Goal: Information Seeking & Learning: Learn about a topic

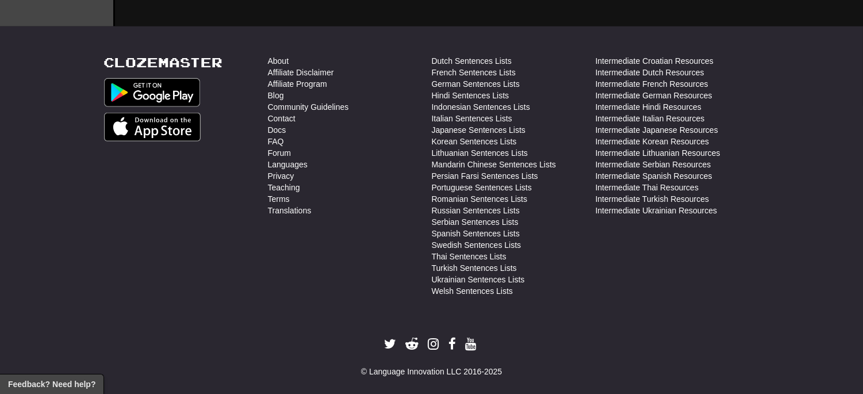
scroll to position [2235, 0]
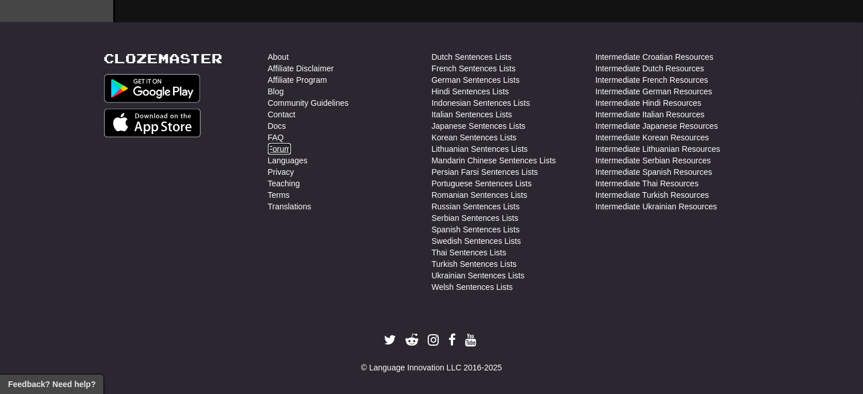
click at [279, 155] on link "Forum" at bounding box center [279, 148] width 23 height 11
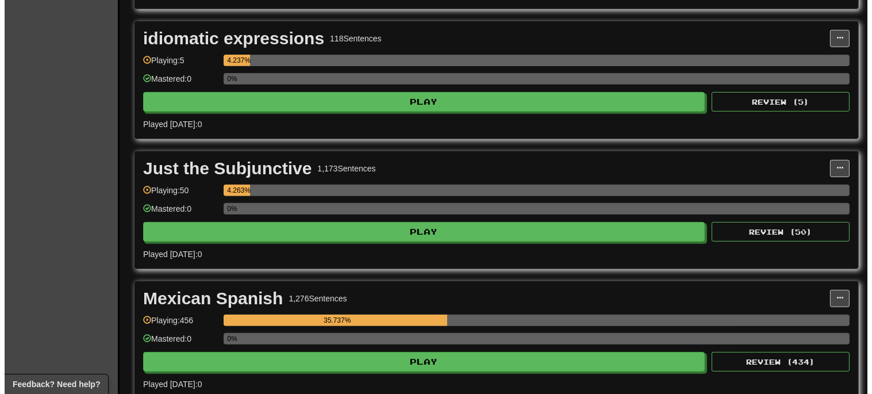
scroll to position [1022, 0]
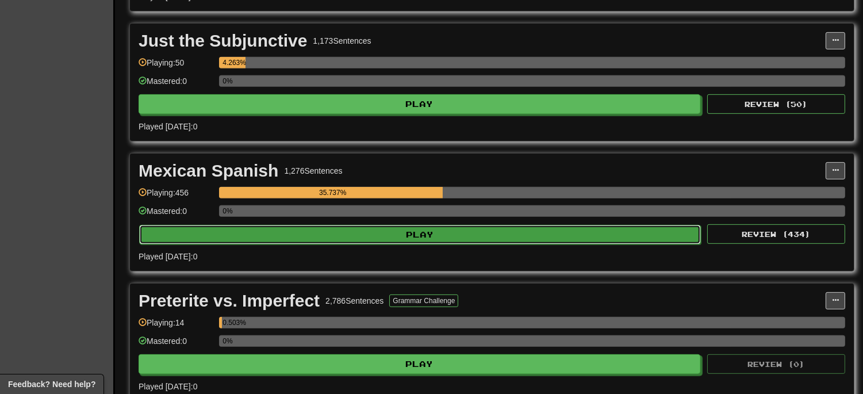
click at [425, 240] on button "Play" at bounding box center [420, 235] width 562 height 20
select select "**"
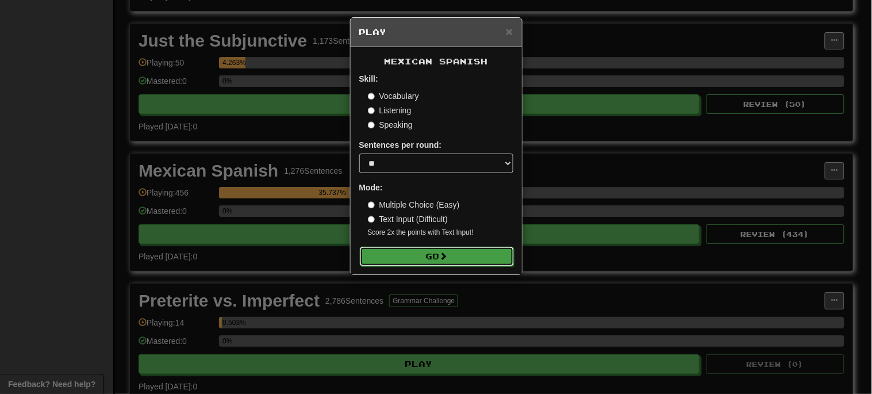
click at [474, 261] on button "Go" at bounding box center [437, 257] width 154 height 20
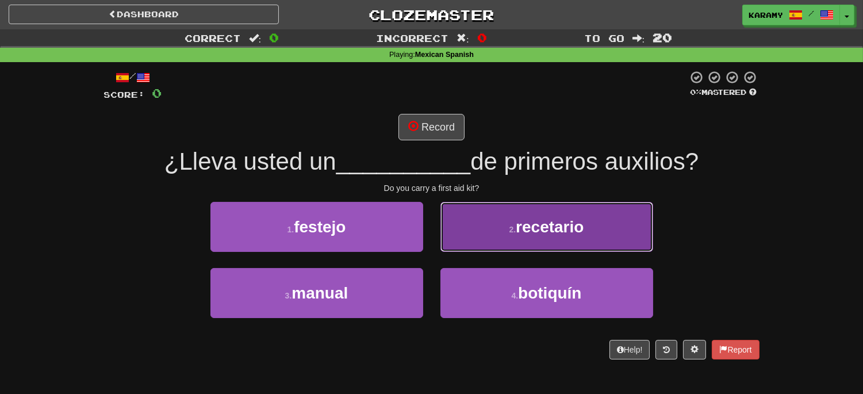
click at [554, 224] on span "recetario" at bounding box center [550, 227] width 68 height 18
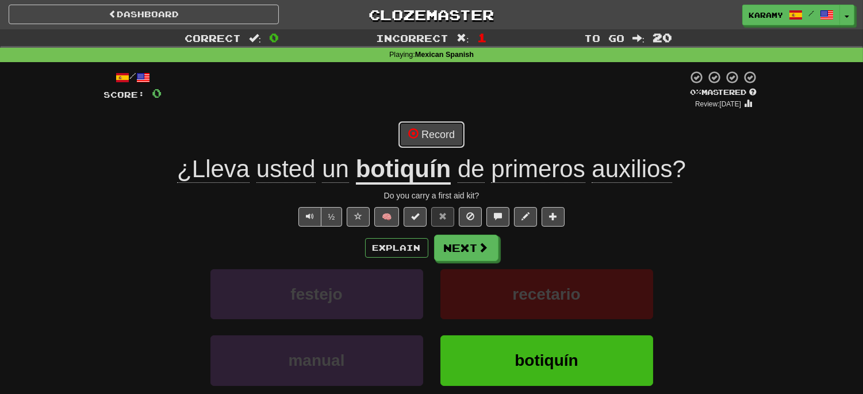
click at [437, 139] on button "Record" at bounding box center [431, 134] width 66 height 26
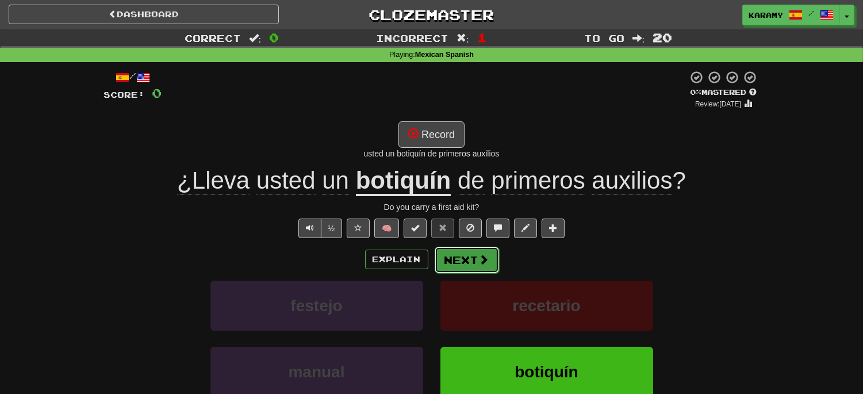
click at [473, 260] on button "Next" at bounding box center [467, 260] width 64 height 26
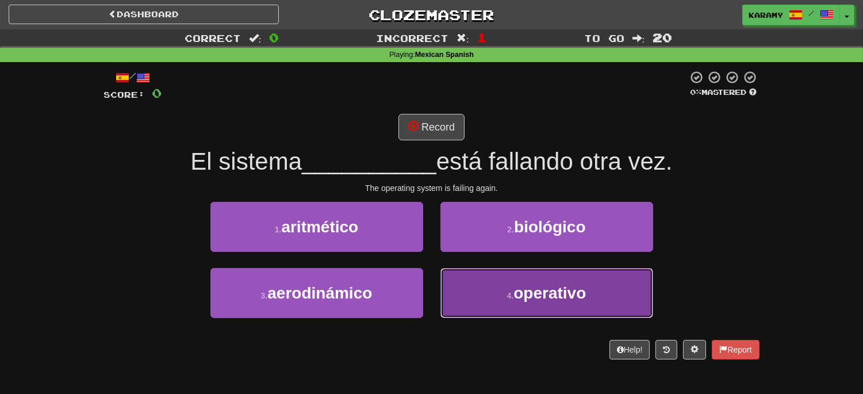
click at [550, 288] on span "operativo" at bounding box center [549, 293] width 72 height 18
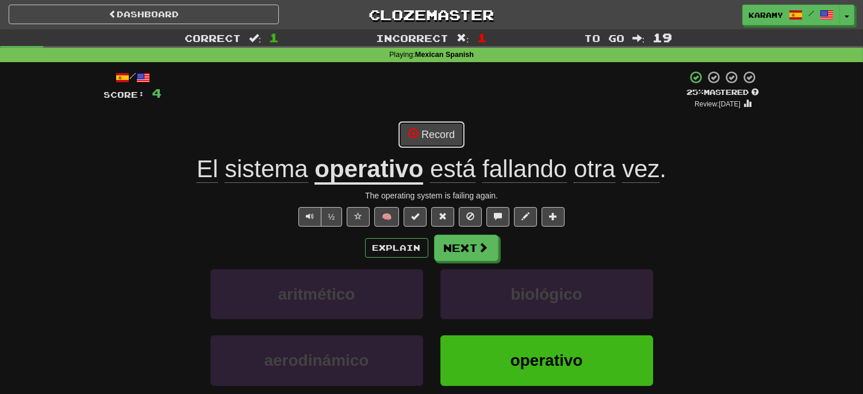
click at [436, 129] on button "Record" at bounding box center [431, 134] width 66 height 26
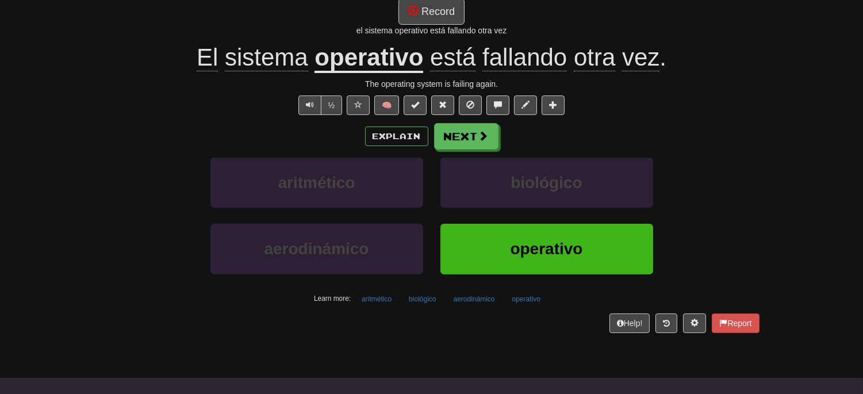
scroll to position [128, 0]
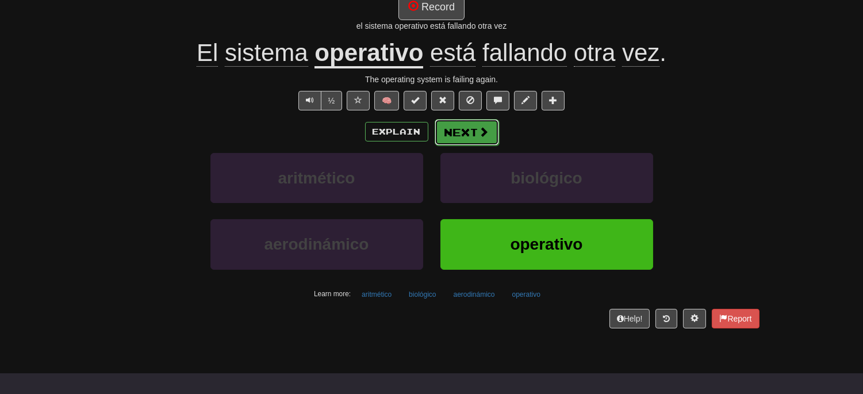
click at [476, 135] on button "Next" at bounding box center [467, 132] width 64 height 26
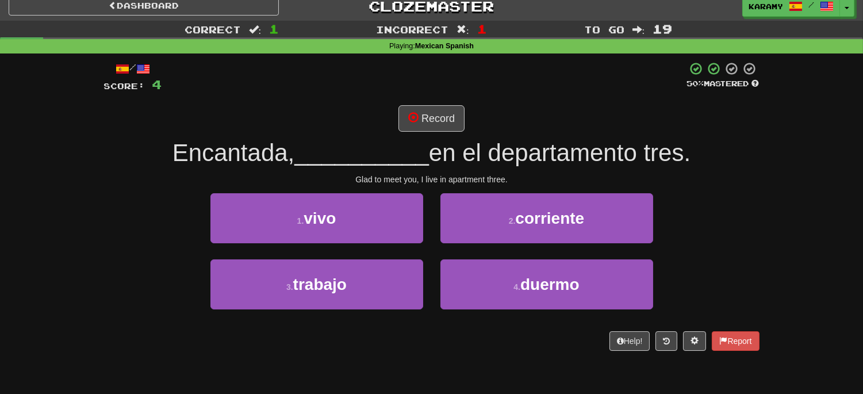
scroll to position [0, 0]
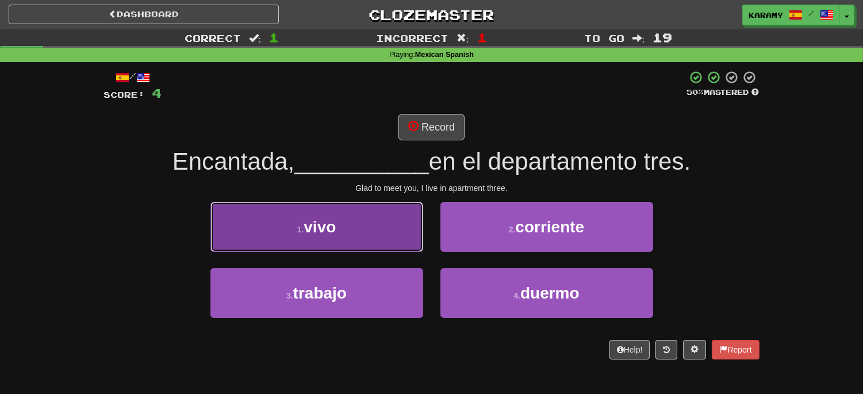
click at [391, 233] on button "1 . vivo" at bounding box center [316, 227] width 213 height 50
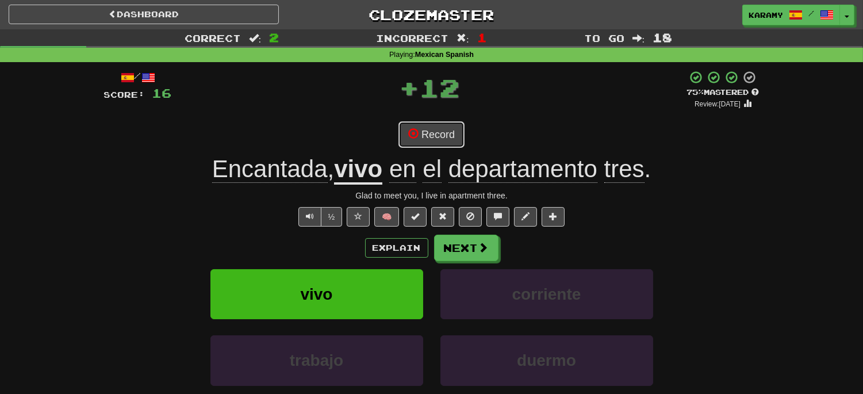
click at [438, 139] on button "Record" at bounding box center [431, 134] width 66 height 26
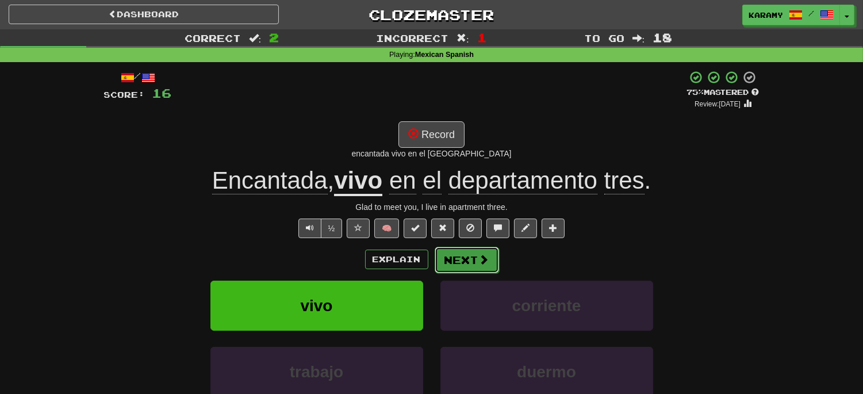
click at [481, 260] on span at bounding box center [484, 259] width 10 height 10
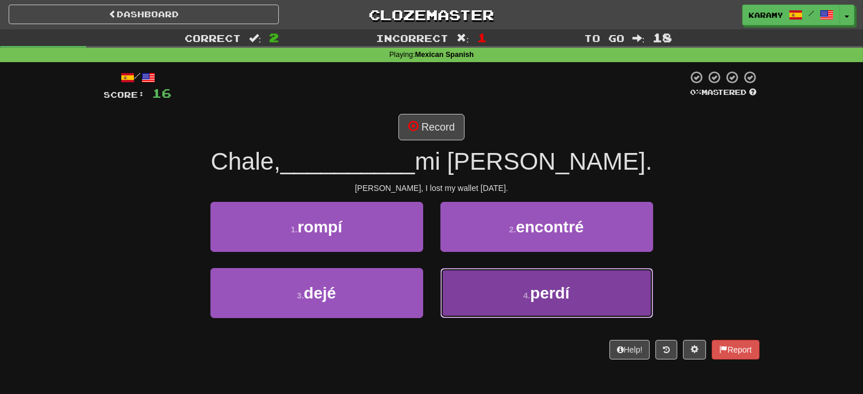
click at [634, 290] on button "4 . perdí" at bounding box center [546, 293] width 213 height 50
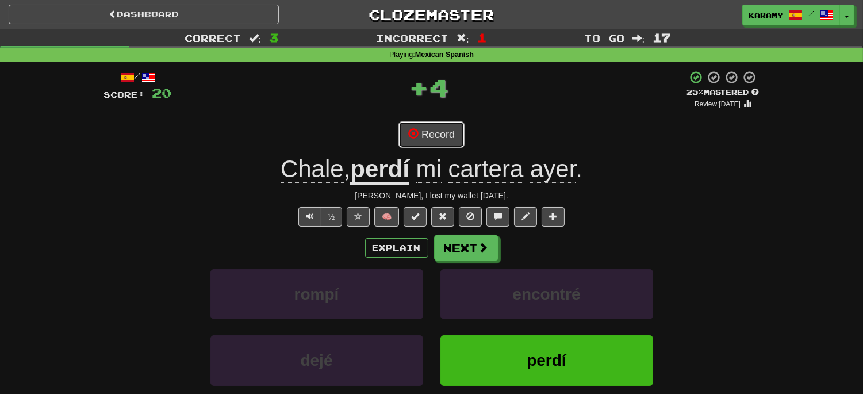
click at [451, 139] on button "Record" at bounding box center [431, 134] width 66 height 26
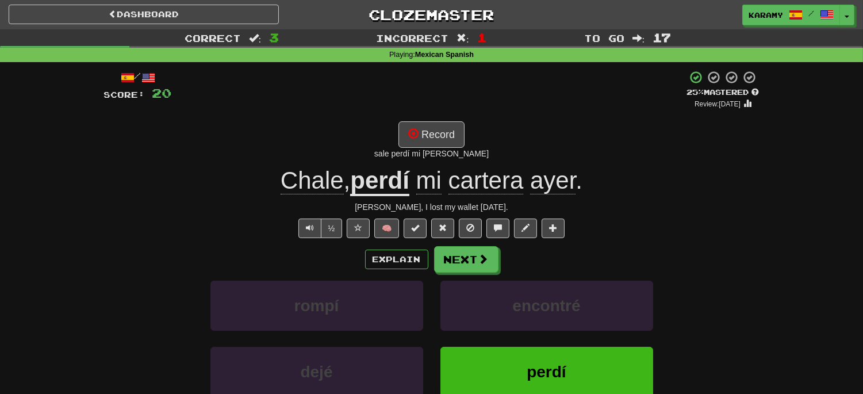
click at [300, 187] on span "Chale" at bounding box center [312, 181] width 63 height 28
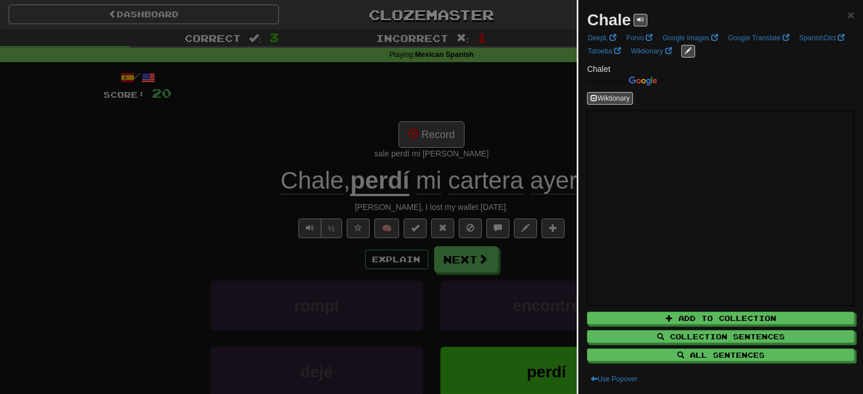
click at [39, 163] on div at bounding box center [431, 197] width 863 height 394
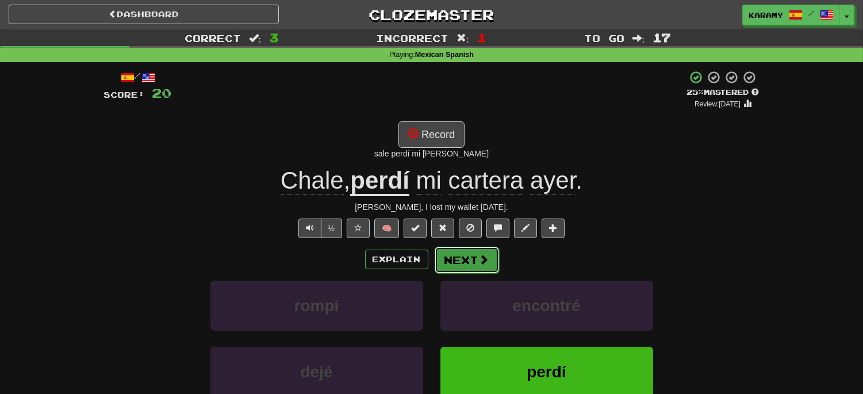
click at [480, 257] on span at bounding box center [484, 259] width 10 height 10
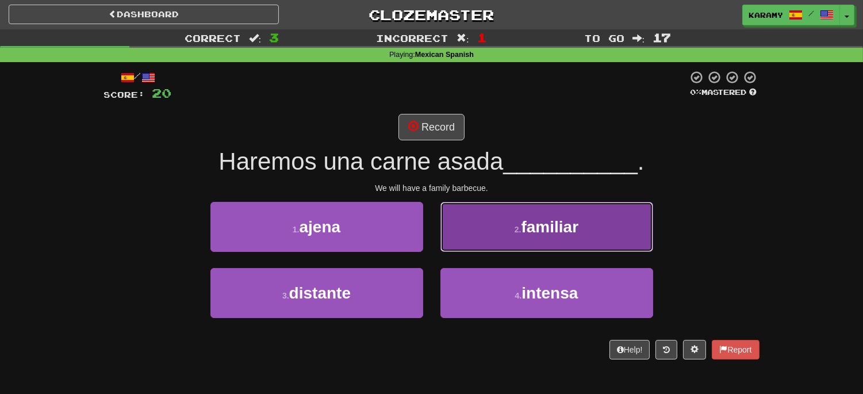
click at [631, 246] on button "2 . familiar" at bounding box center [546, 227] width 213 height 50
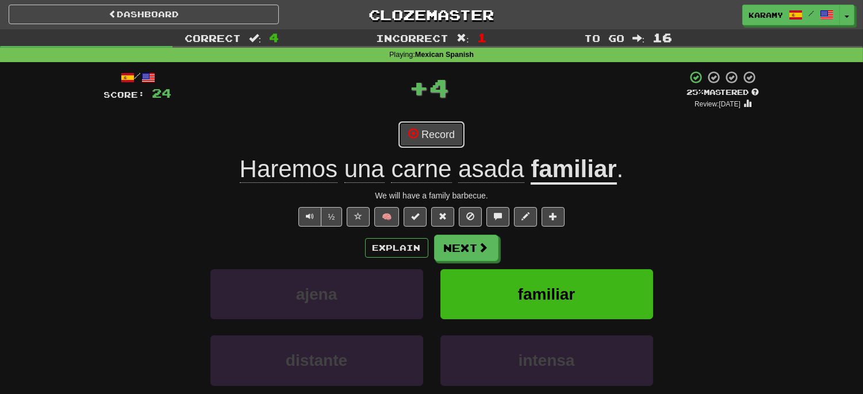
click at [440, 131] on button "Record" at bounding box center [431, 134] width 66 height 26
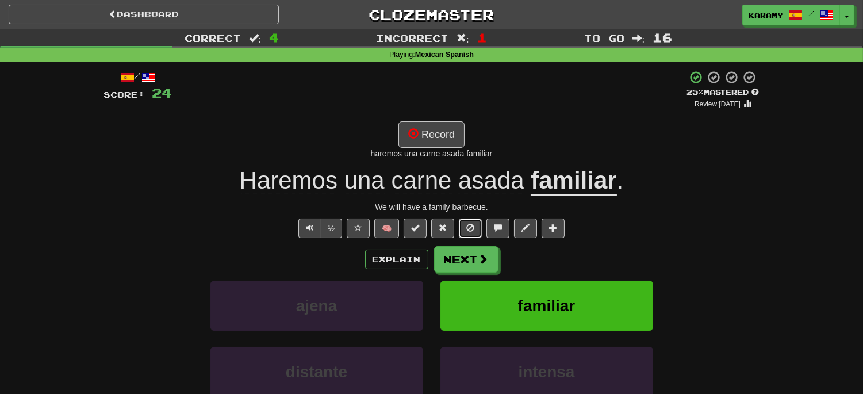
click at [473, 229] on span at bounding box center [470, 228] width 8 height 8
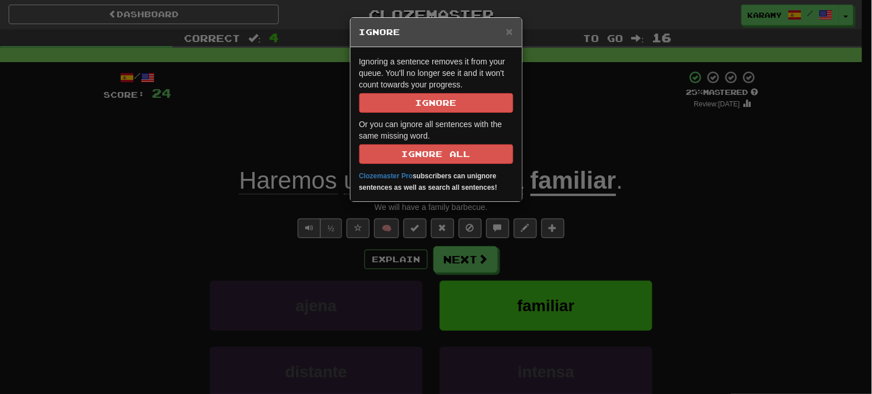
click at [745, 209] on div "× Ignore Ignoring a sentence removes it from your queue. You'll no longer see i…" at bounding box center [436, 197] width 872 height 394
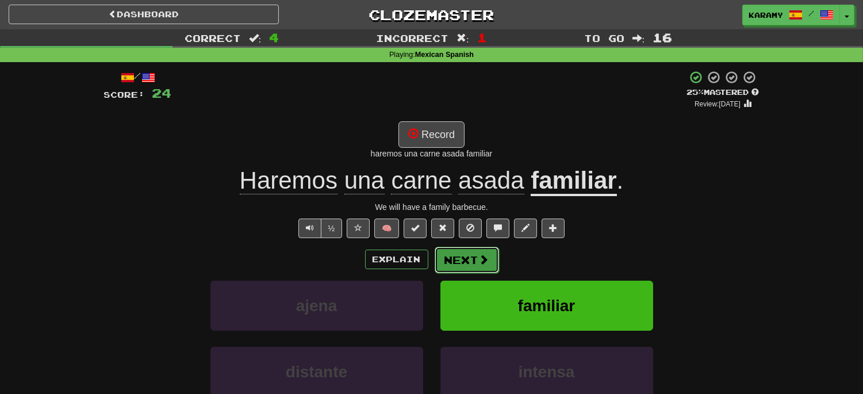
click at [472, 263] on button "Next" at bounding box center [467, 260] width 64 height 26
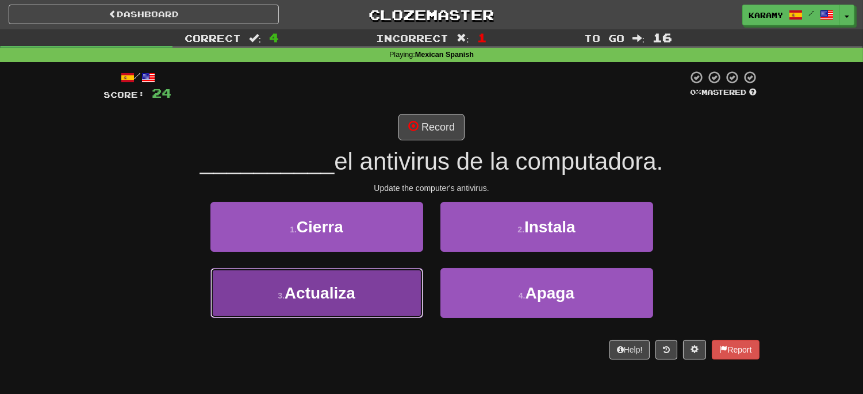
click at [301, 292] on span "Actualiza" at bounding box center [320, 293] width 71 height 18
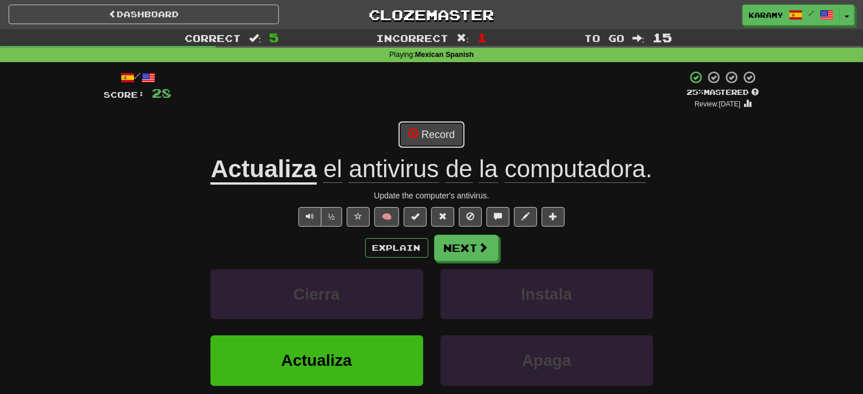
click at [447, 135] on button "Record" at bounding box center [431, 134] width 66 height 26
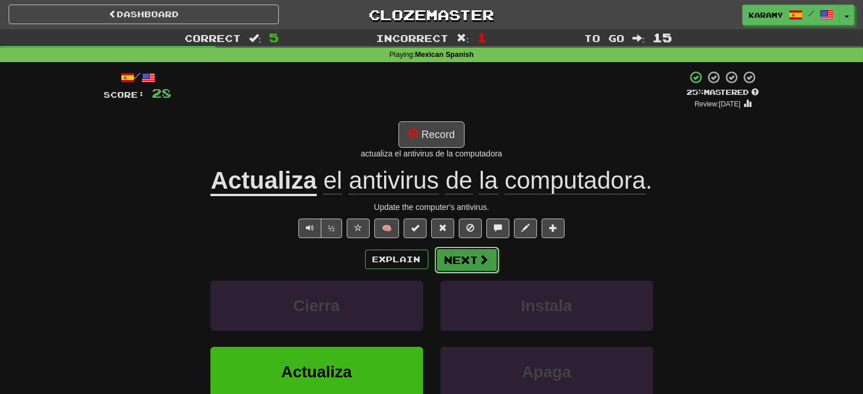
click at [467, 262] on button "Next" at bounding box center [467, 260] width 64 height 26
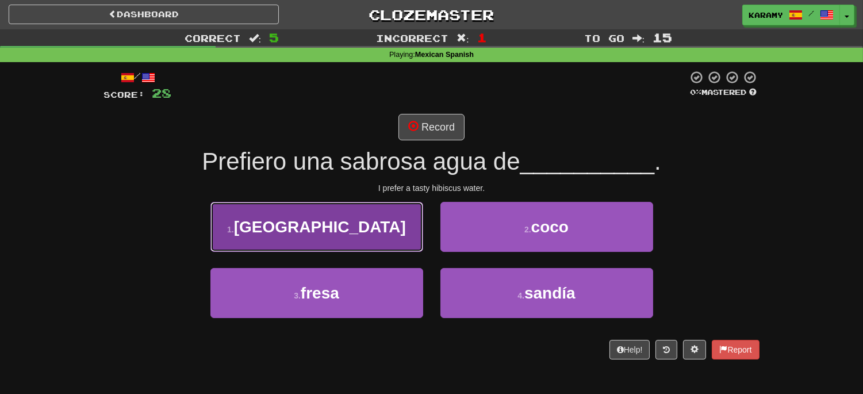
click at [376, 228] on button "1 . jamaica" at bounding box center [316, 227] width 213 height 50
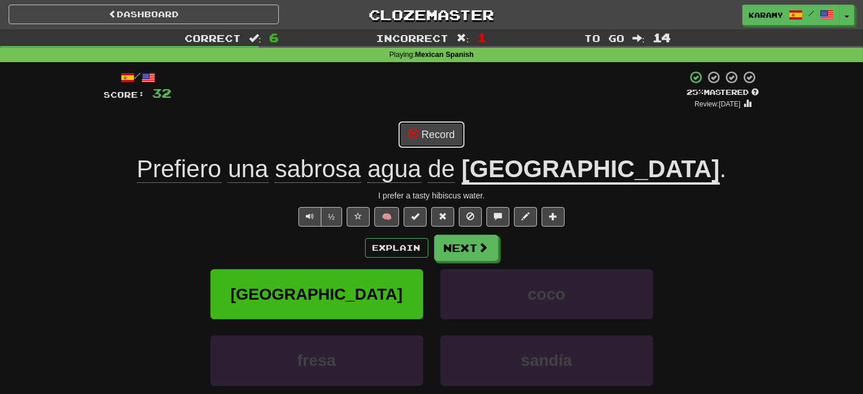
click at [455, 135] on button "Record" at bounding box center [431, 134] width 66 height 26
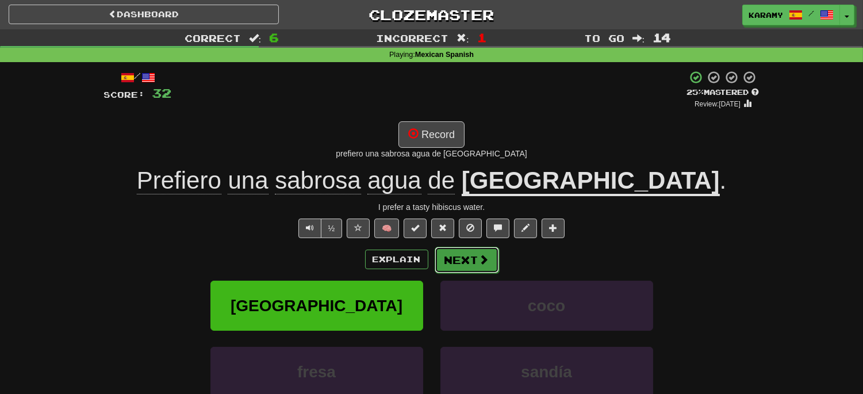
click at [481, 264] on span at bounding box center [484, 259] width 10 height 10
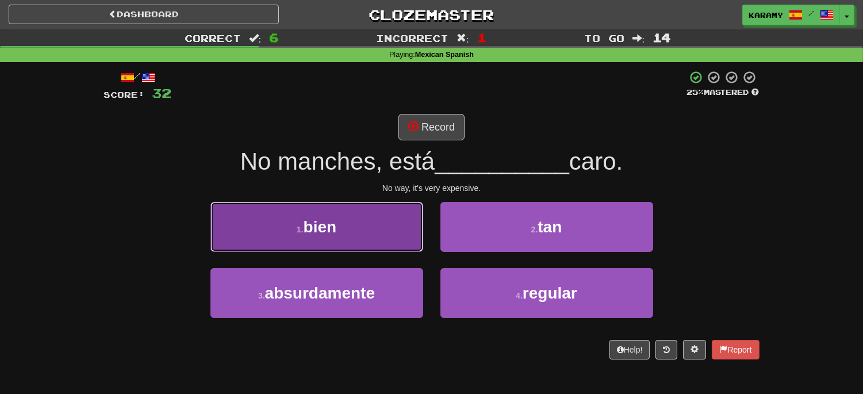
click at [328, 221] on span "bien" at bounding box center [320, 227] width 33 height 18
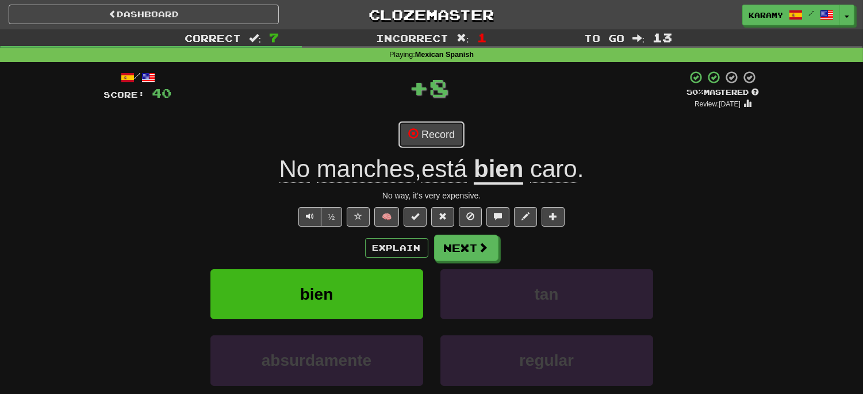
click at [450, 136] on button "Record" at bounding box center [431, 134] width 66 height 26
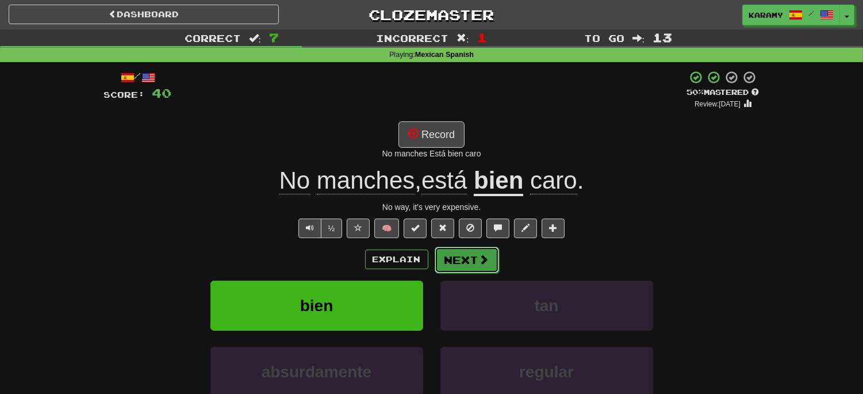
click at [476, 263] on button "Next" at bounding box center [467, 260] width 64 height 26
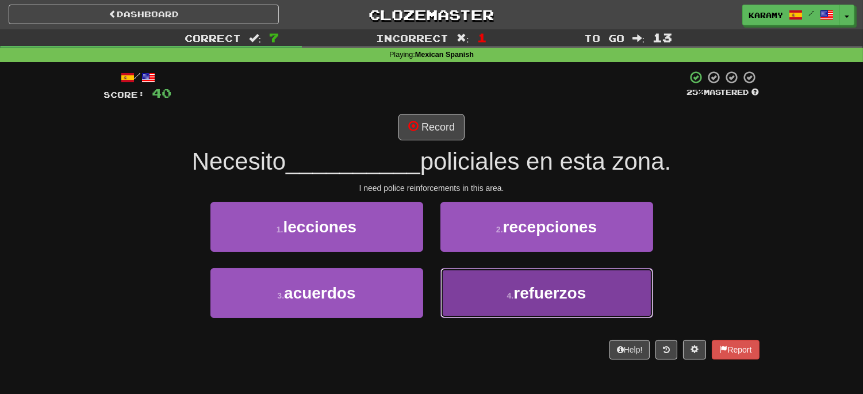
click at [603, 296] on button "4 . refuerzos" at bounding box center [546, 293] width 213 height 50
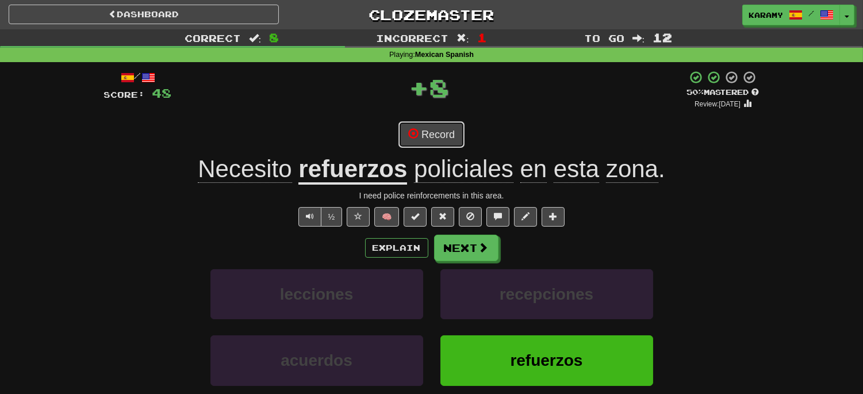
click at [447, 134] on button "Record" at bounding box center [431, 134] width 66 height 26
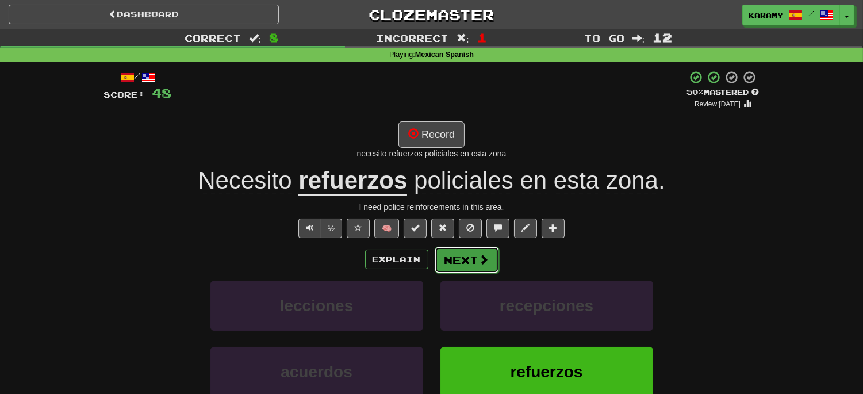
click at [479, 263] on span at bounding box center [484, 259] width 10 height 10
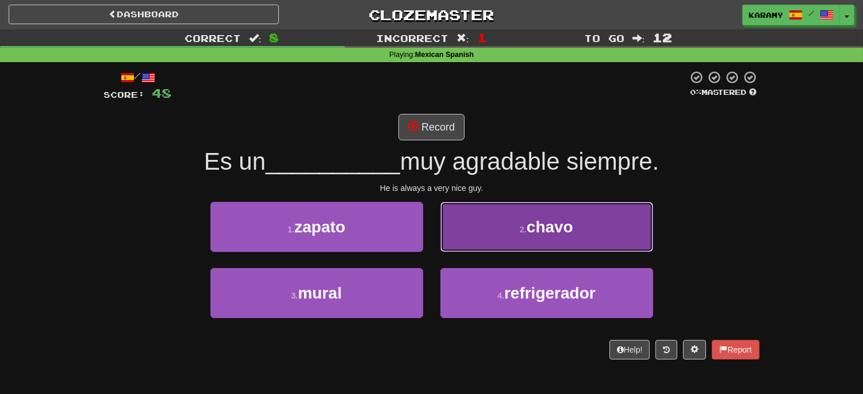
click at [622, 233] on button "2 . chavo" at bounding box center [546, 227] width 213 height 50
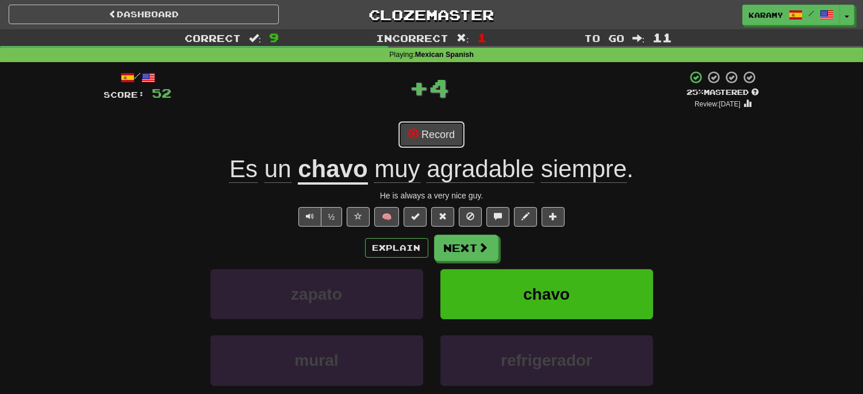
click at [443, 132] on button "Record" at bounding box center [431, 134] width 66 height 26
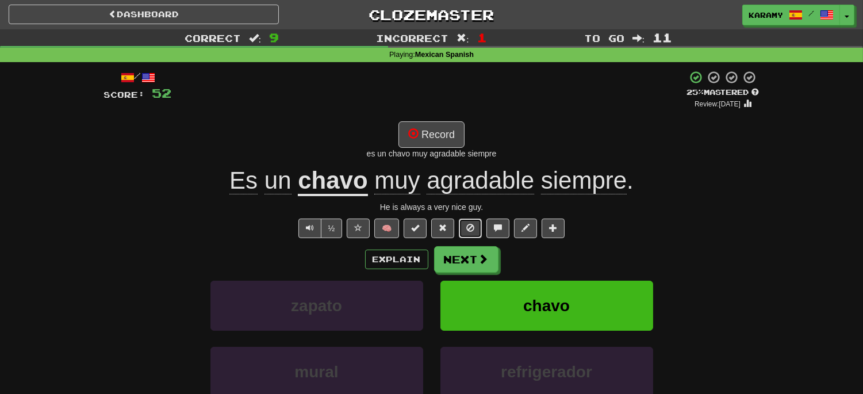
click at [474, 229] on span at bounding box center [470, 228] width 8 height 8
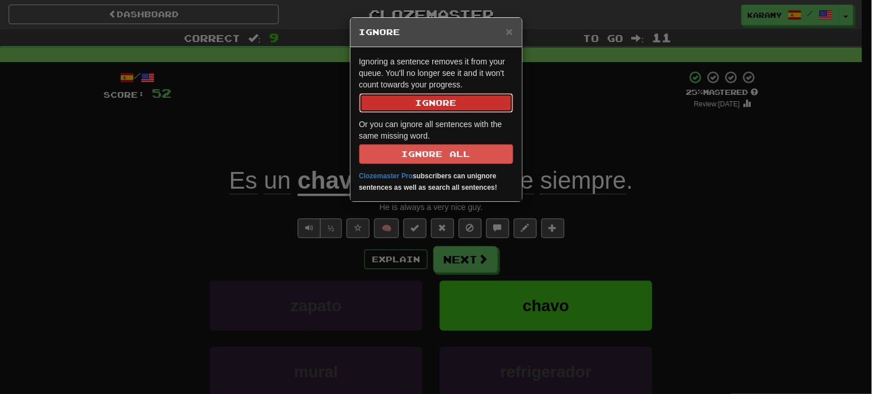
click at [472, 99] on button "Ignore" at bounding box center [436, 103] width 154 height 20
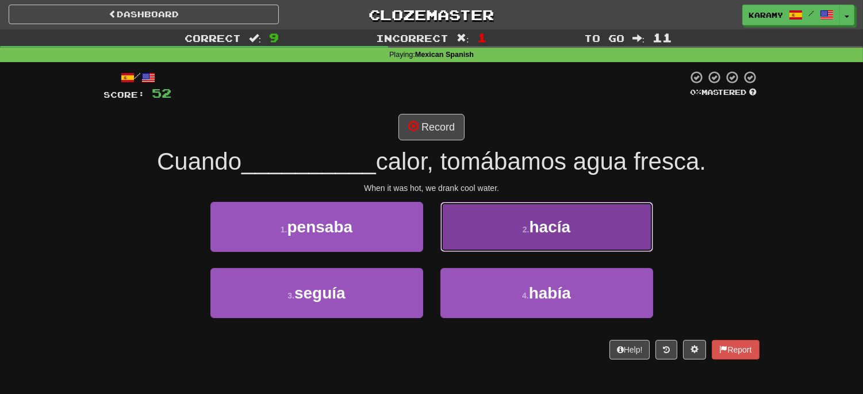
click at [624, 231] on button "2 . hacía" at bounding box center [546, 227] width 213 height 50
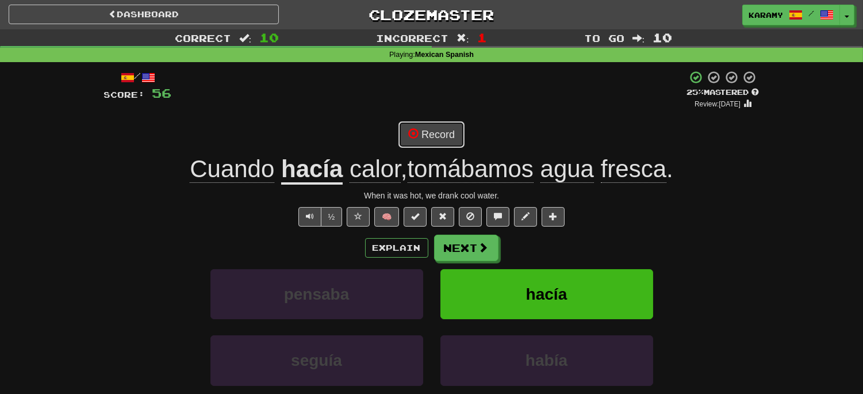
click at [444, 133] on button "Record" at bounding box center [431, 134] width 66 height 26
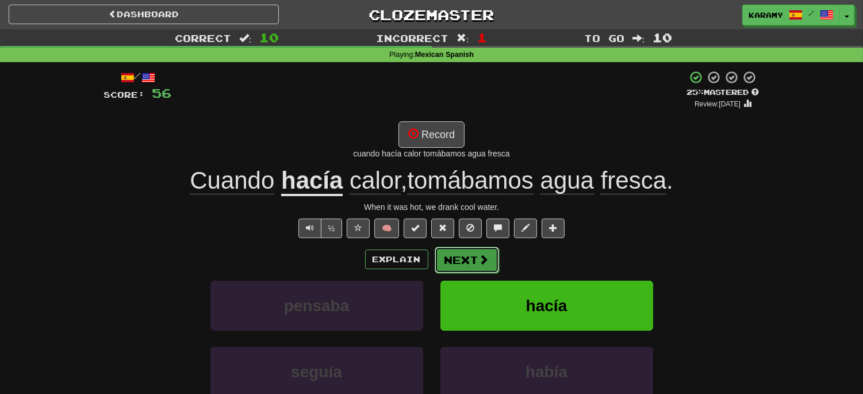
click at [481, 259] on span at bounding box center [484, 259] width 10 height 10
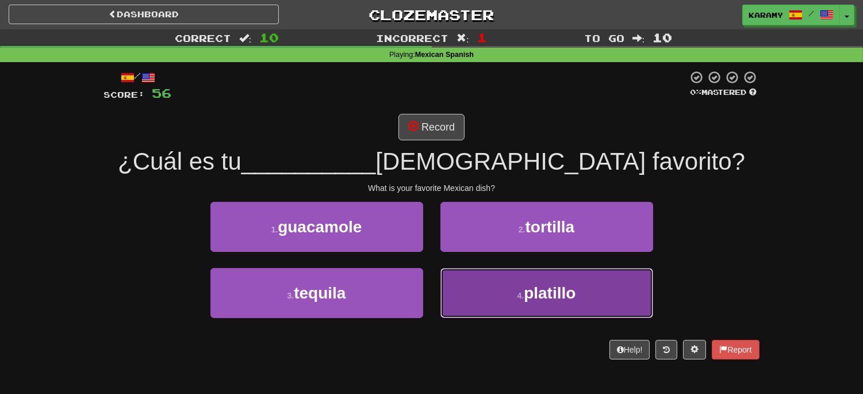
click at [588, 295] on button "4 . platillo" at bounding box center [546, 293] width 213 height 50
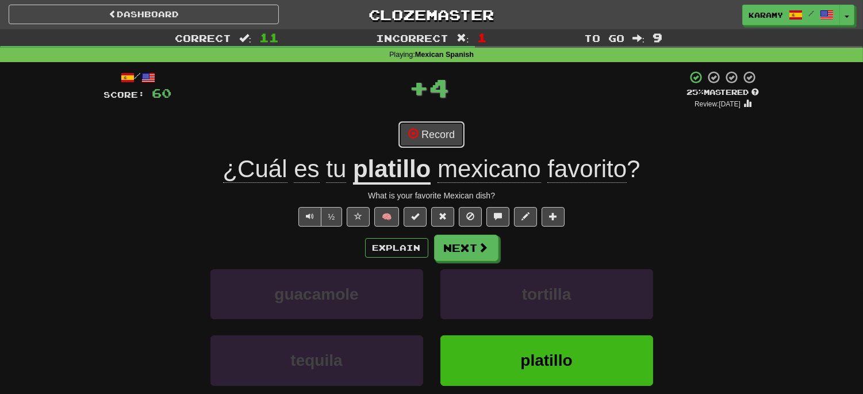
click at [451, 132] on button "Record" at bounding box center [431, 134] width 66 height 26
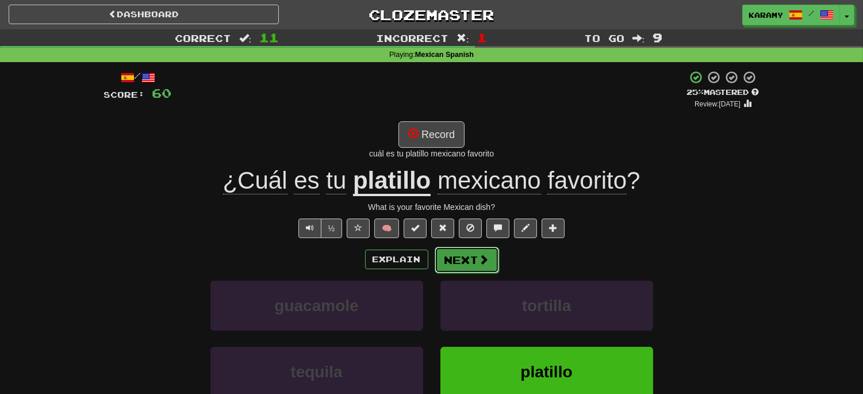
click at [485, 261] on span at bounding box center [484, 259] width 10 height 10
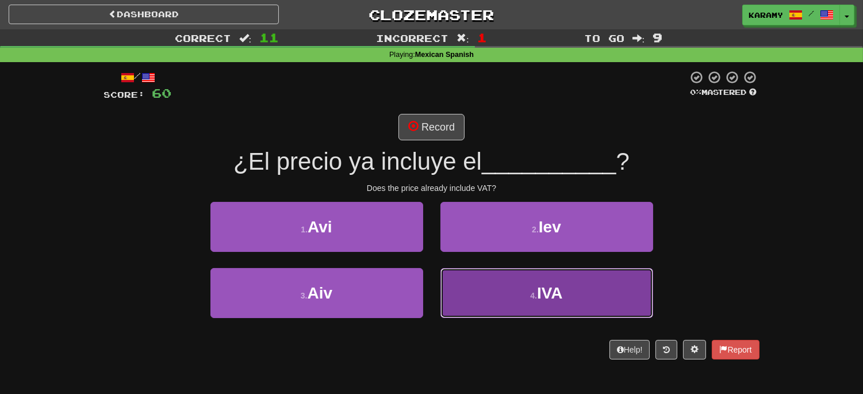
click at [627, 294] on button "4 . IVA" at bounding box center [546, 293] width 213 height 50
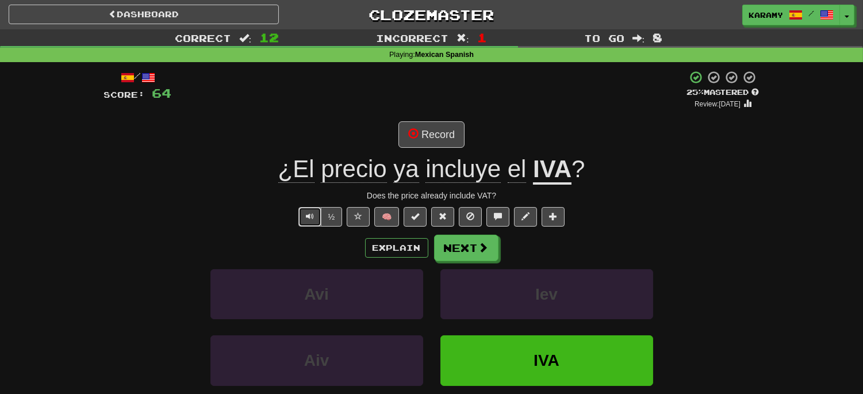
click at [313, 214] on button "Text-to-speech controls" at bounding box center [309, 217] width 23 height 20
click at [448, 135] on button "Record" at bounding box center [431, 134] width 66 height 26
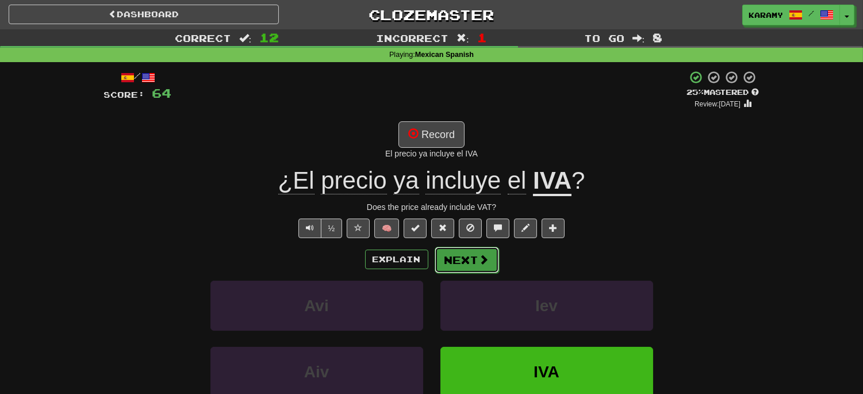
click at [472, 259] on button "Next" at bounding box center [467, 260] width 64 height 26
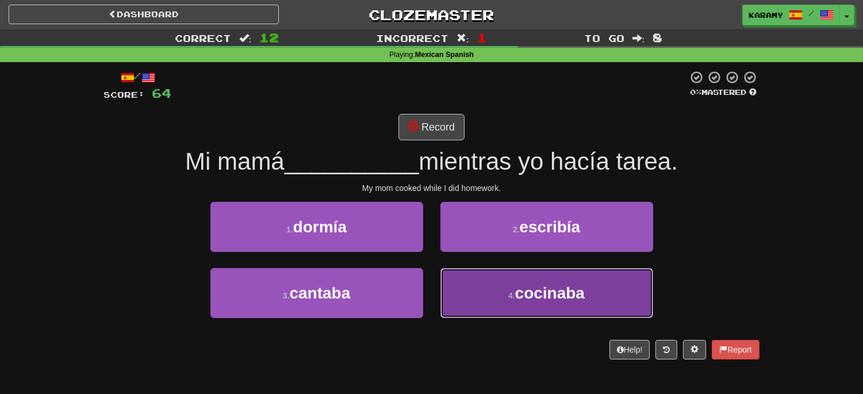
click at [555, 293] on span "cocinaba" at bounding box center [550, 293] width 70 height 18
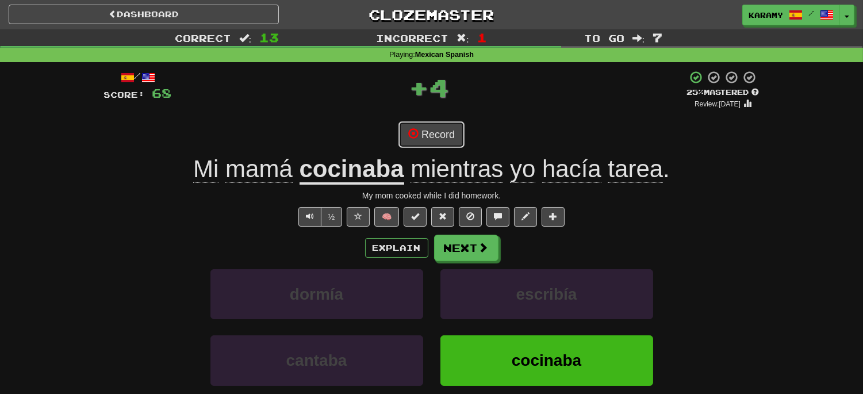
click at [443, 133] on button "Record" at bounding box center [431, 134] width 66 height 26
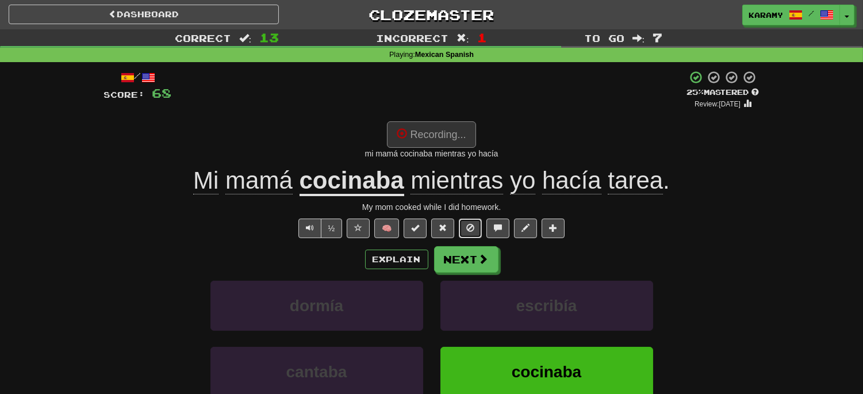
click at [471, 226] on span at bounding box center [470, 228] width 8 height 8
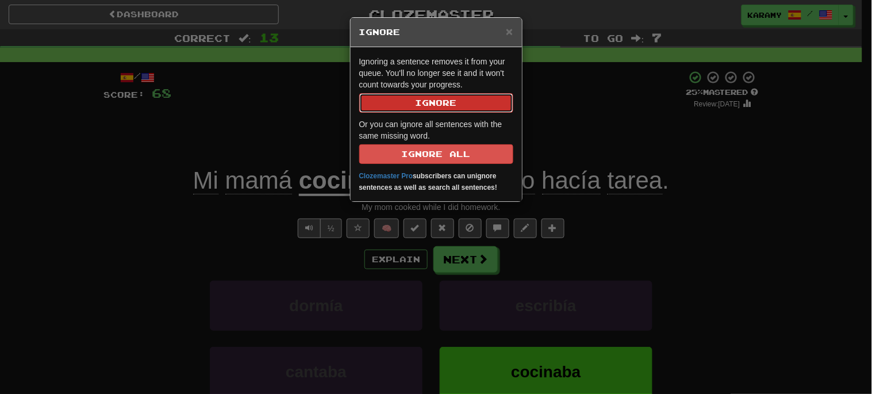
click at [463, 106] on button "Ignore" at bounding box center [436, 103] width 154 height 20
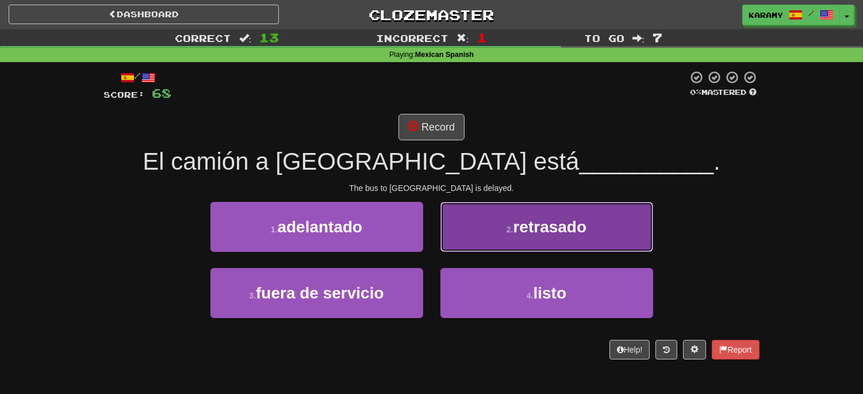
click at [589, 223] on button "2 . retrasado" at bounding box center [546, 227] width 213 height 50
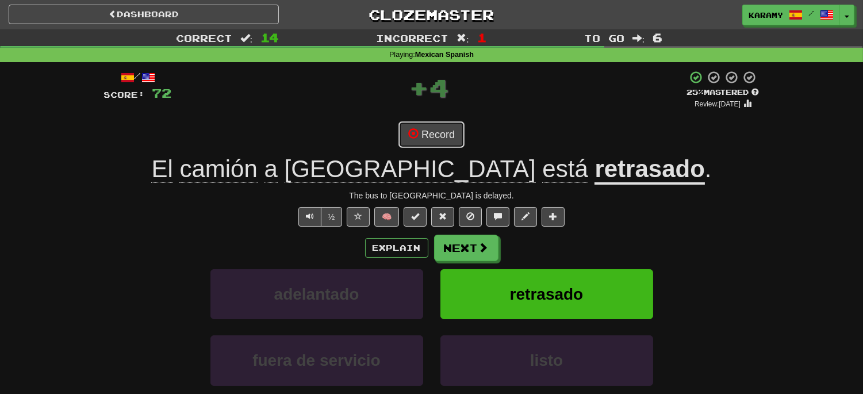
click at [454, 139] on button "Record" at bounding box center [431, 134] width 66 height 26
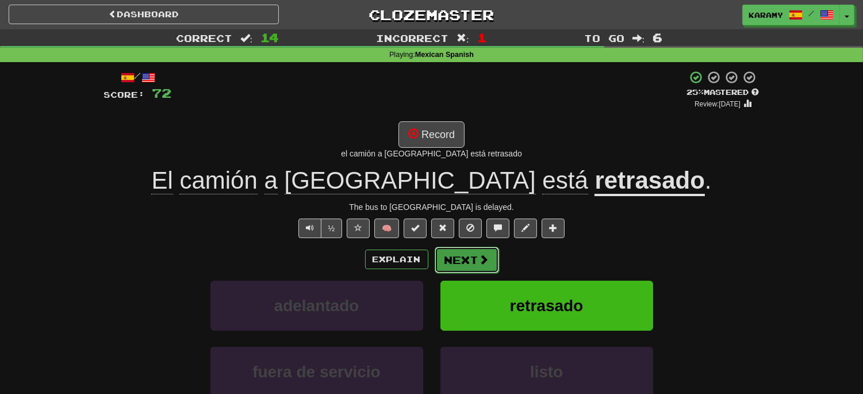
click at [485, 263] on span at bounding box center [484, 259] width 10 height 10
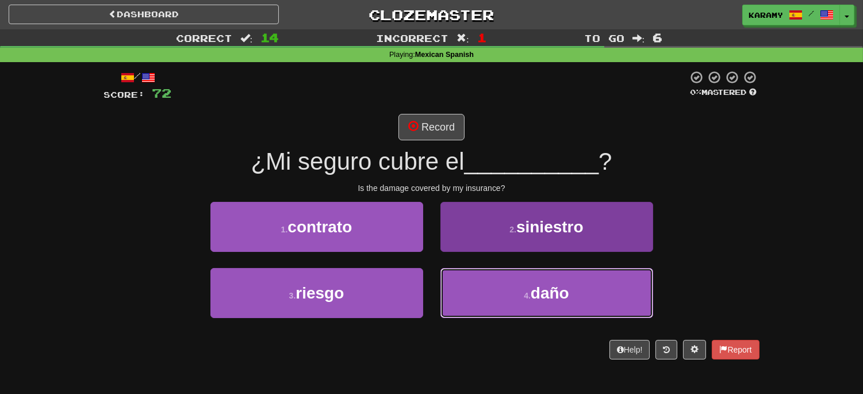
click at [602, 305] on button "4 . daño" at bounding box center [546, 293] width 213 height 50
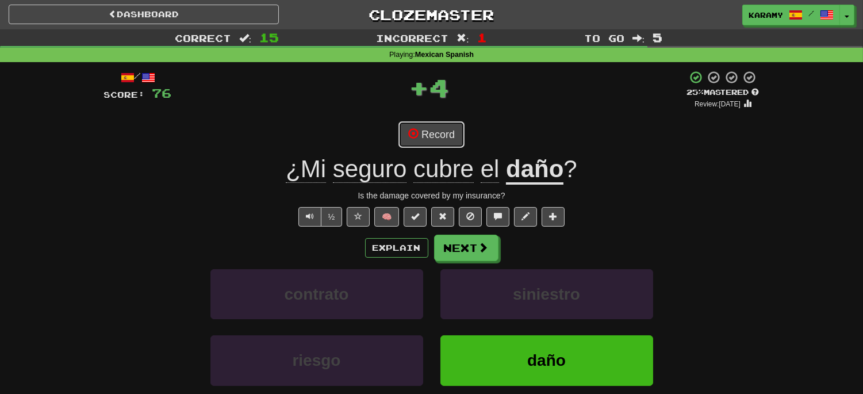
click at [440, 135] on button "Record" at bounding box center [431, 134] width 66 height 26
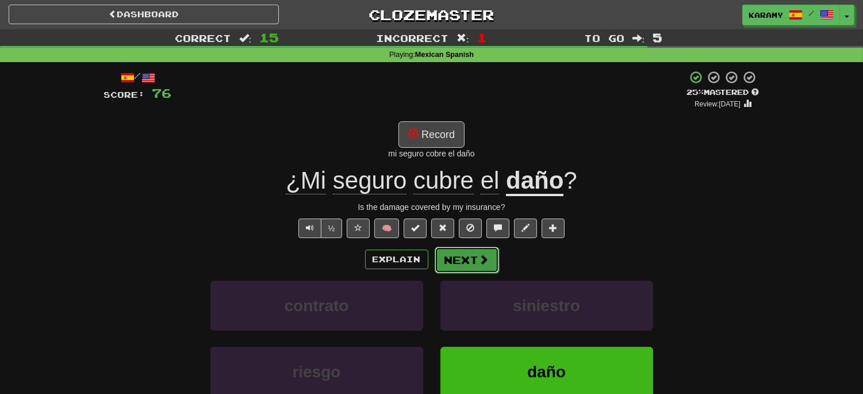
click at [464, 262] on button "Next" at bounding box center [467, 260] width 64 height 26
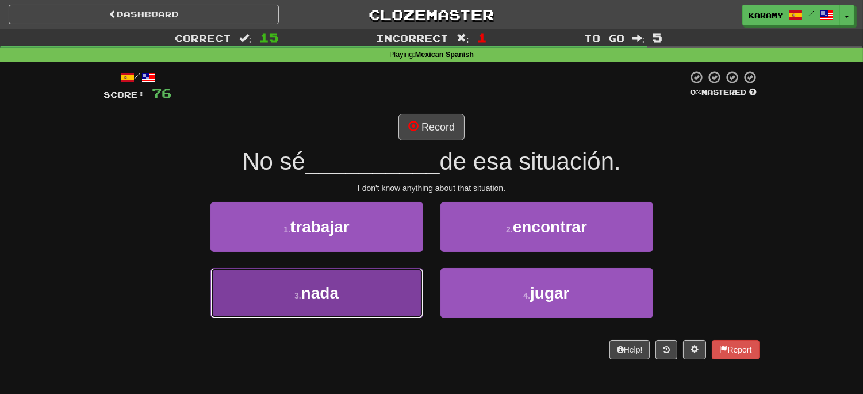
click at [381, 286] on button "3 . nada" at bounding box center [316, 293] width 213 height 50
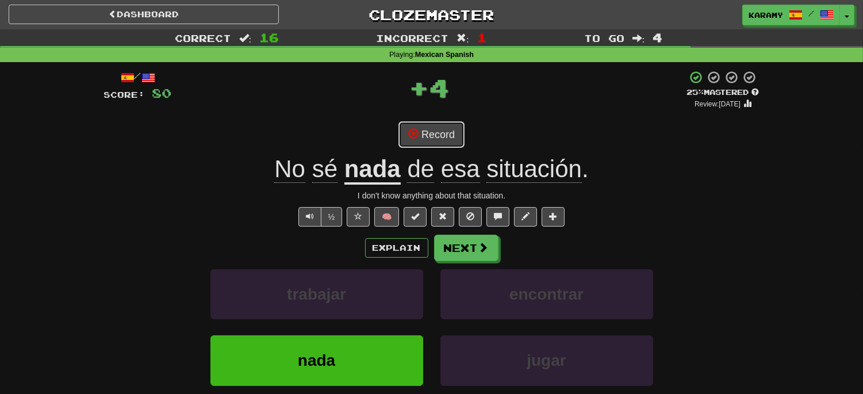
click at [443, 129] on button "Record" at bounding box center [431, 134] width 66 height 26
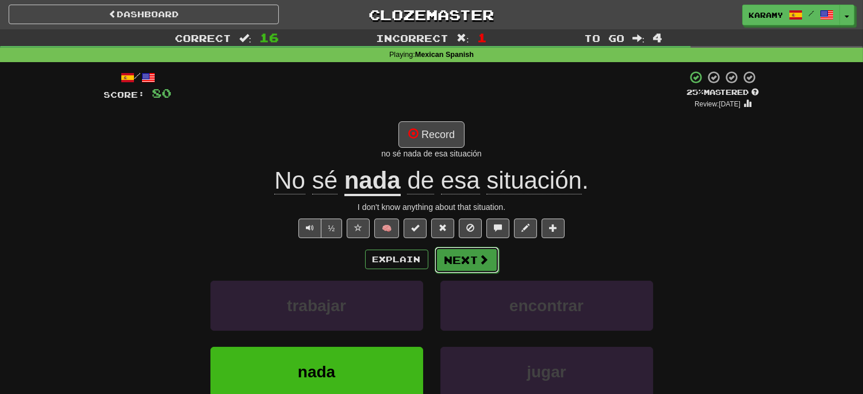
click at [475, 258] on button "Next" at bounding box center [467, 260] width 64 height 26
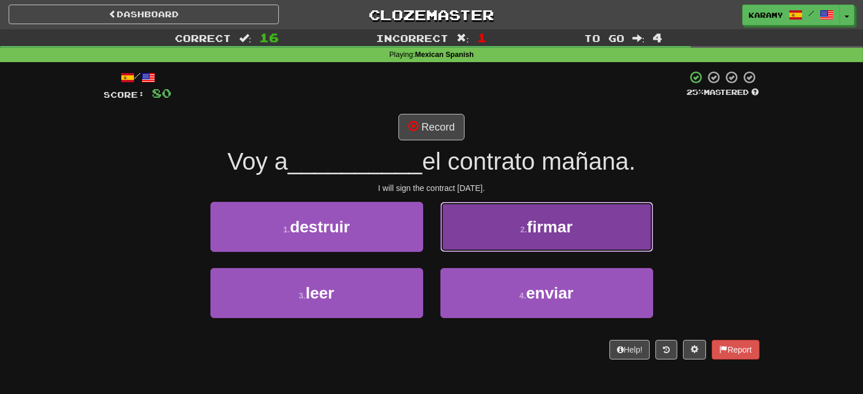
click at [600, 232] on button "2 . firmar" at bounding box center [546, 227] width 213 height 50
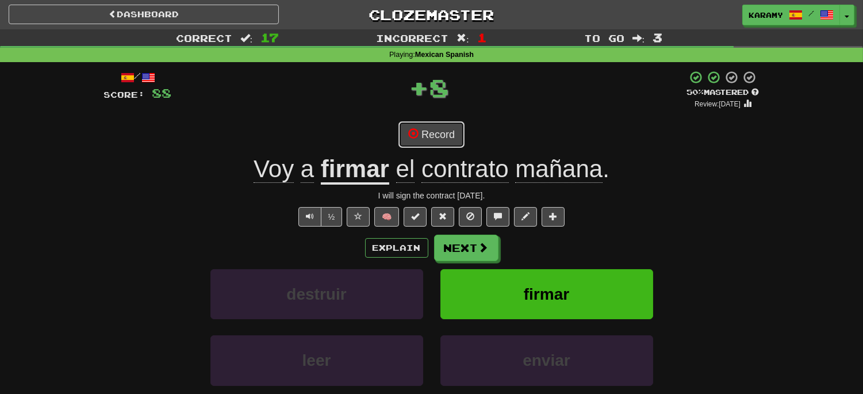
click at [442, 135] on button "Record" at bounding box center [431, 134] width 66 height 26
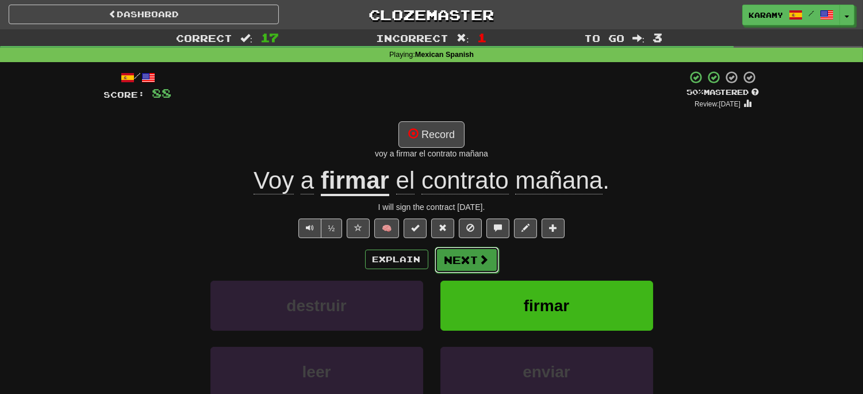
click at [462, 265] on button "Next" at bounding box center [467, 260] width 64 height 26
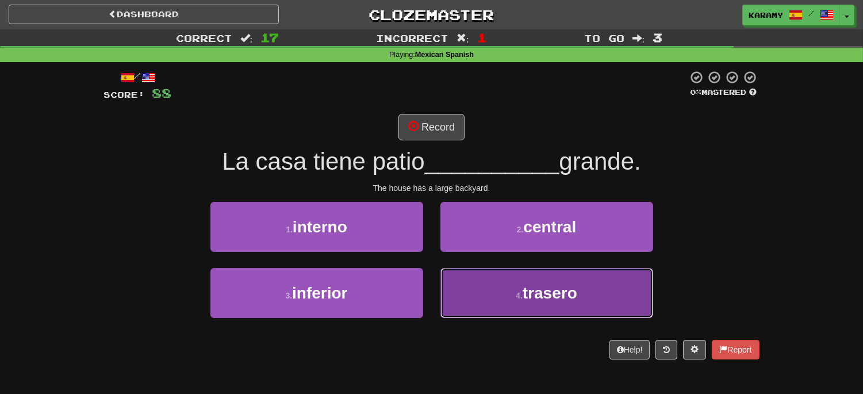
click at [625, 289] on button "4 . trasero" at bounding box center [546, 293] width 213 height 50
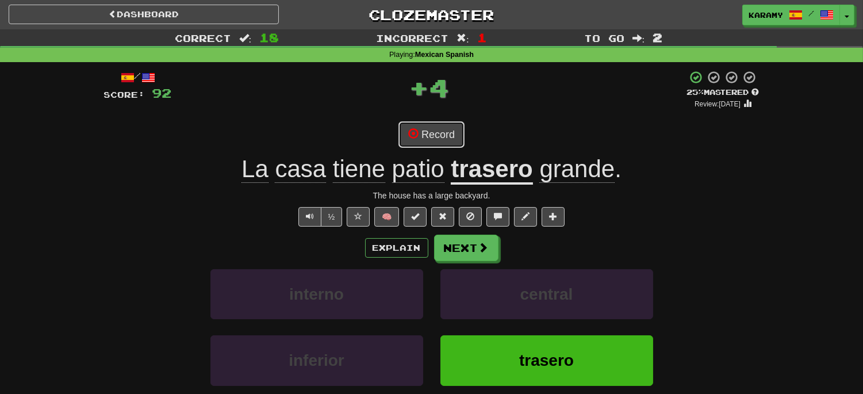
click at [440, 136] on button "Record" at bounding box center [431, 134] width 66 height 26
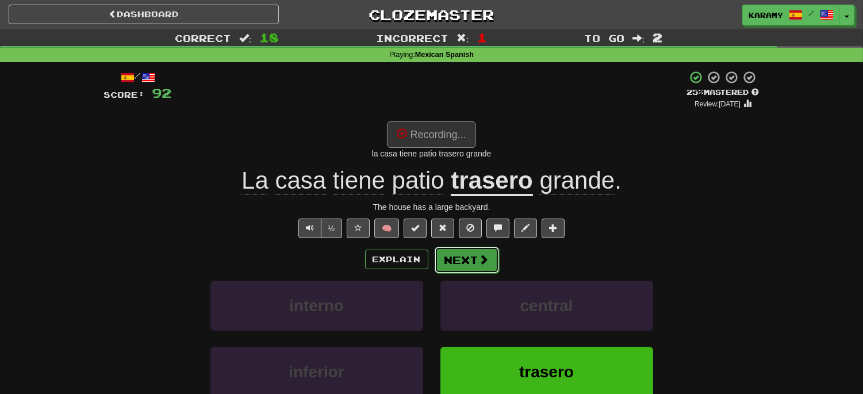
click at [476, 259] on button "Next" at bounding box center [467, 260] width 64 height 26
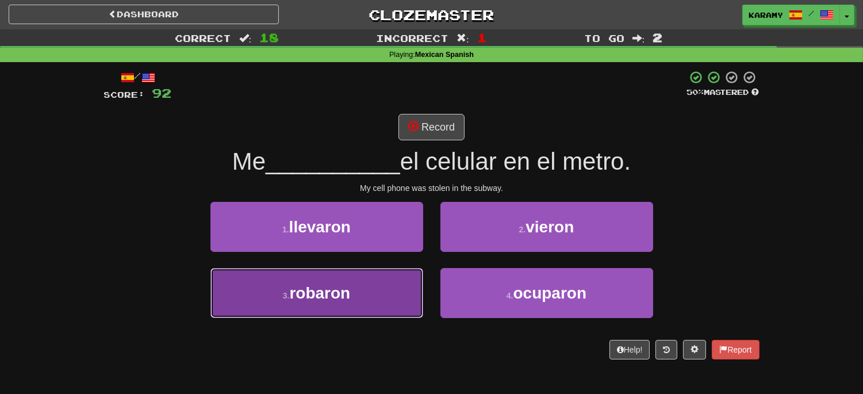
click at [343, 279] on button "3 . robaron" at bounding box center [316, 293] width 213 height 50
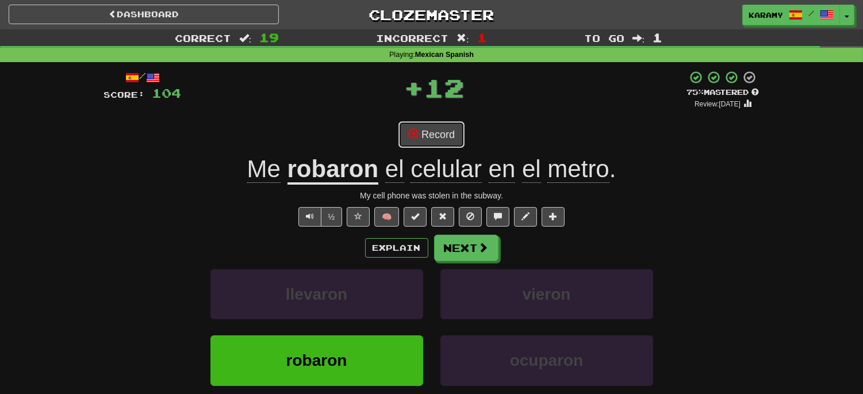
click at [445, 140] on button "Record" at bounding box center [431, 134] width 66 height 26
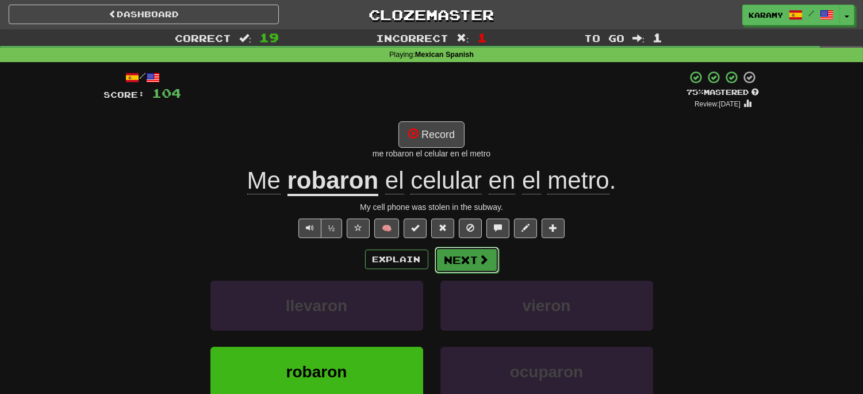
click at [463, 263] on button "Next" at bounding box center [467, 260] width 64 height 26
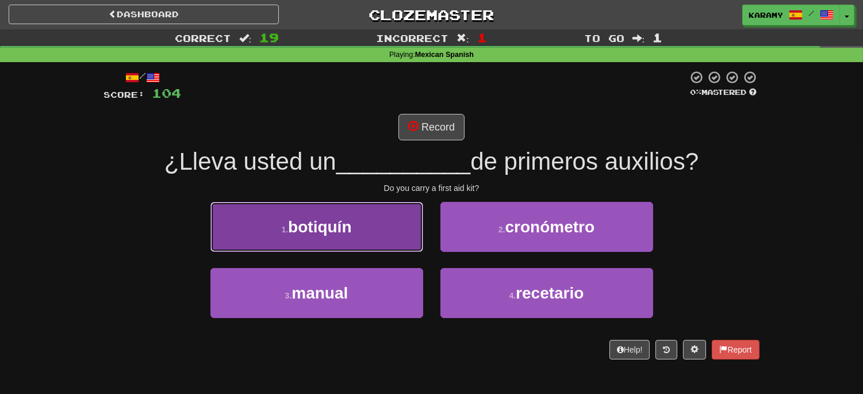
click at [358, 231] on button "1 . botiquín" at bounding box center [316, 227] width 213 height 50
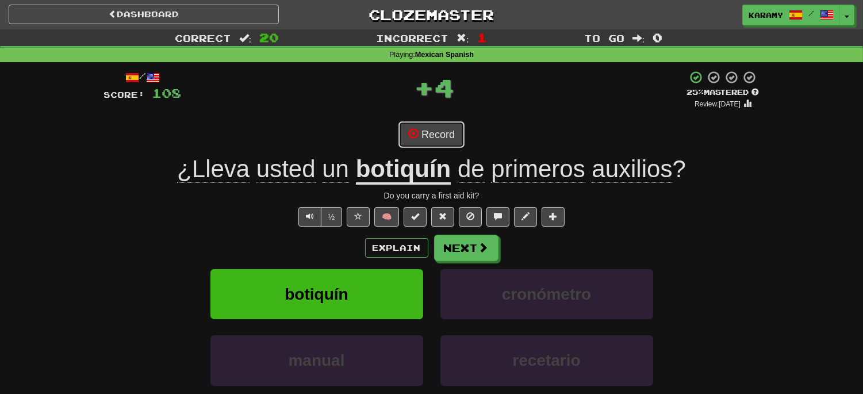
click at [450, 138] on button "Record" at bounding box center [431, 134] width 66 height 26
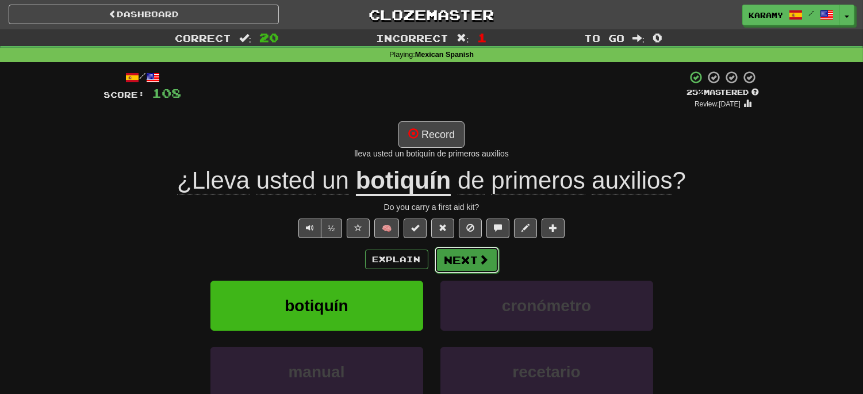
click at [458, 263] on button "Next" at bounding box center [467, 260] width 64 height 26
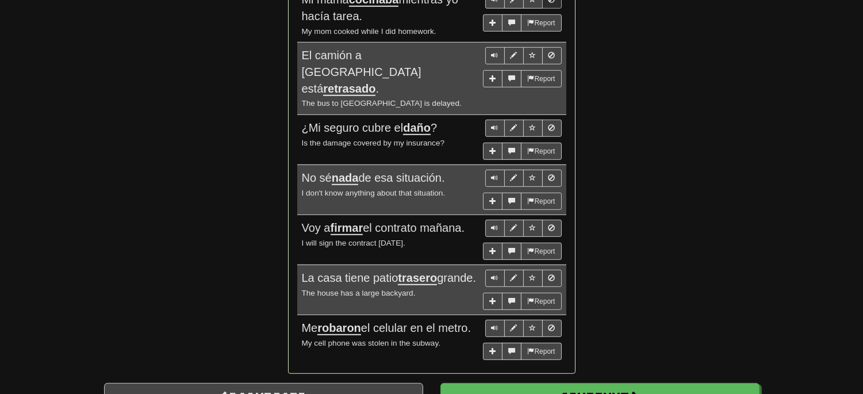
scroll to position [1469, 0]
